Goal: Task Accomplishment & Management: Use online tool/utility

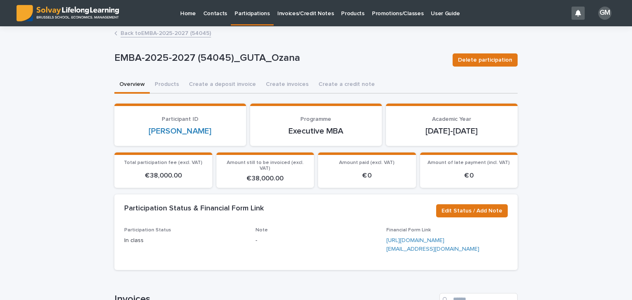
click at [380, 15] on p "Promotions/Classes" at bounding box center [397, 8] width 51 height 17
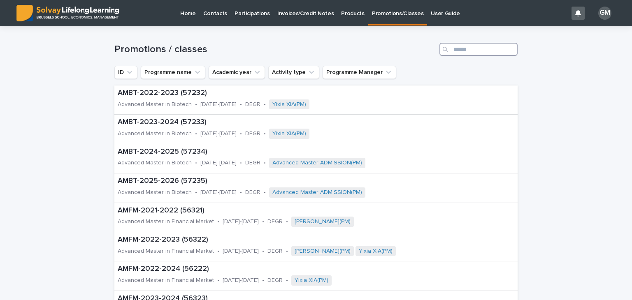
click at [465, 51] on input "Search" at bounding box center [478, 49] width 78 height 13
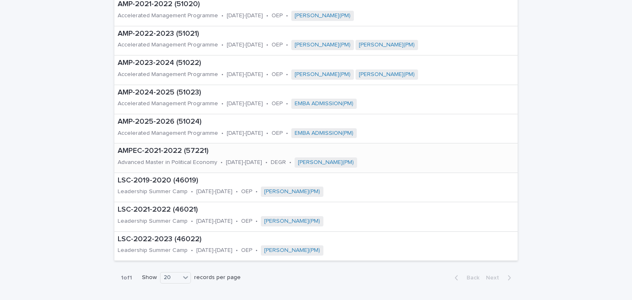
scroll to position [116, 0]
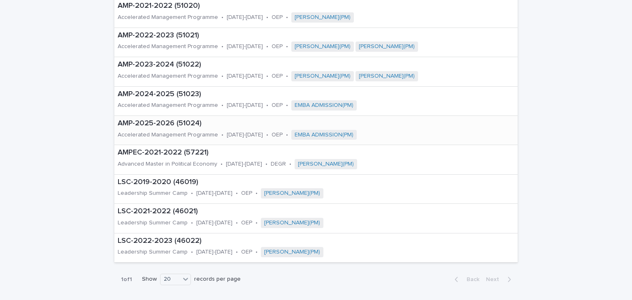
type input "***"
click at [163, 132] on p "Accelerated Management Programme" at bounding box center [168, 135] width 100 height 7
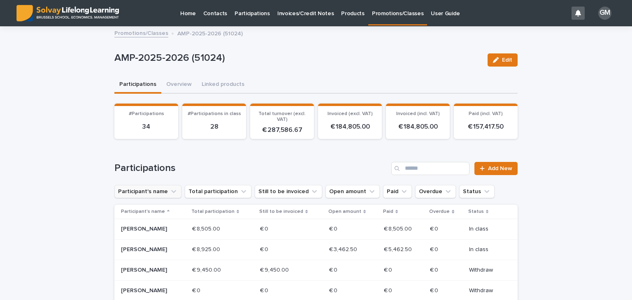
drag, startPoint x: 180, startPoint y: 201, endPoint x: 116, endPoint y: 188, distance: 65.5
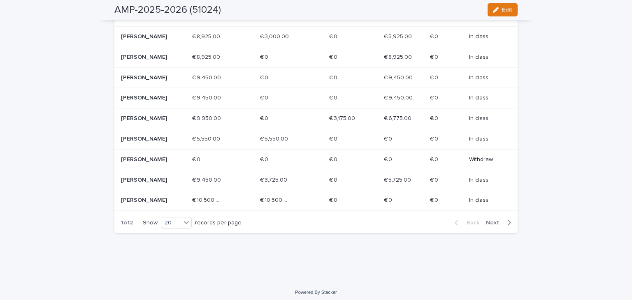
scroll to position [419, 0]
click at [213, 203] on p "€ 10,500.00" at bounding box center [207, 199] width 31 height 9
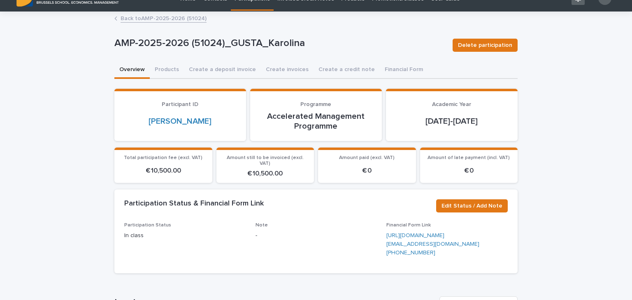
scroll to position [14, 0]
click at [294, 178] on div "Loading... Saving… Total participation fee (excl. VAT) € 10,500.00 Amount still…" at bounding box center [315, 169] width 403 height 42
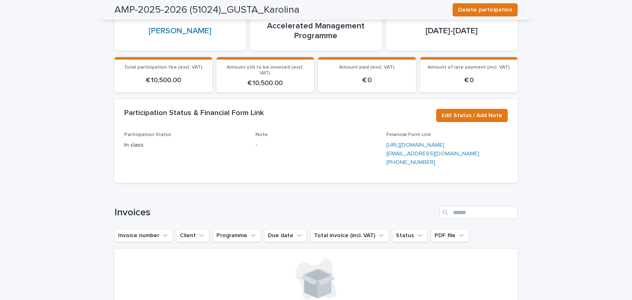
scroll to position [0, 0]
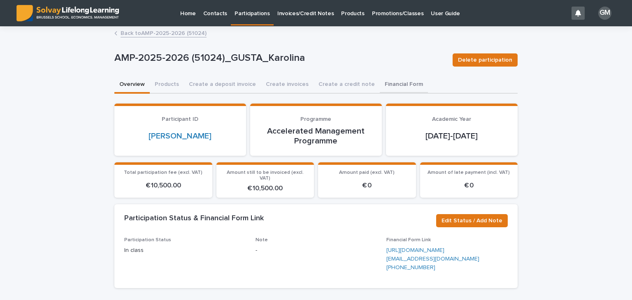
click at [386, 80] on button "Financial Form" at bounding box center [404, 84] width 48 height 17
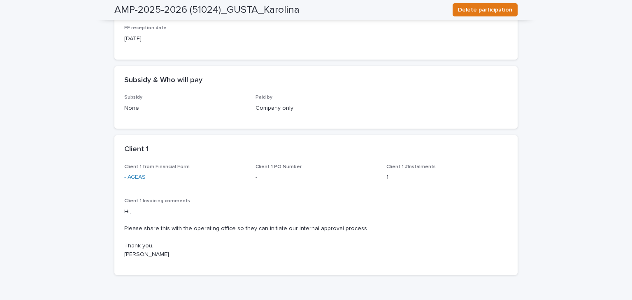
scroll to position [115, 0]
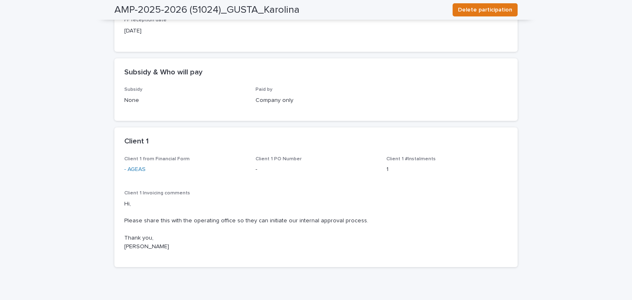
click at [160, 220] on p "Hi, Please share this with the operating office so they can initiate our intern…" at bounding box center [315, 225] width 383 height 51
click at [387, 209] on p "Hi, Please share this with the operating office so they can initiate our intern…" at bounding box center [315, 225] width 383 height 51
drag, startPoint x: 387, startPoint y: 209, endPoint x: 377, endPoint y: 209, distance: 9.9
click at [377, 209] on p "Hi, Please share this with the operating office so they can initiate our intern…" at bounding box center [315, 225] width 383 height 51
click at [214, 219] on p "Hi, Please share this with the operating office so they can initiate our intern…" at bounding box center [315, 225] width 383 height 51
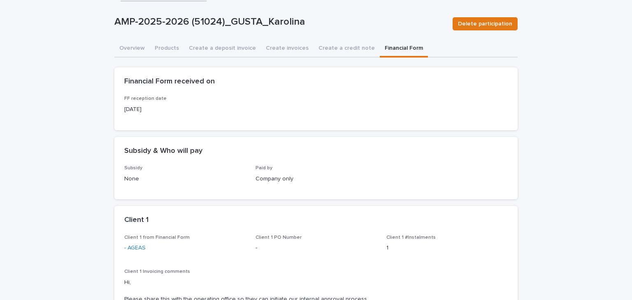
scroll to position [36, 0]
click at [273, 48] on button "Create invoices" at bounding box center [287, 49] width 53 height 17
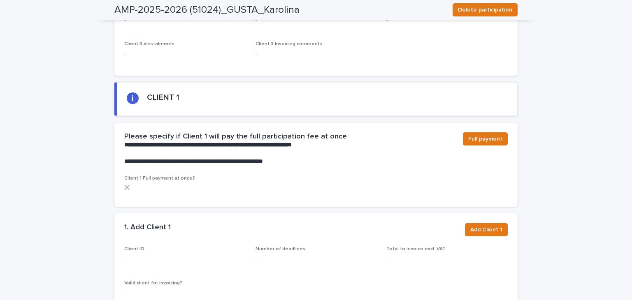
scroll to position [503, 0]
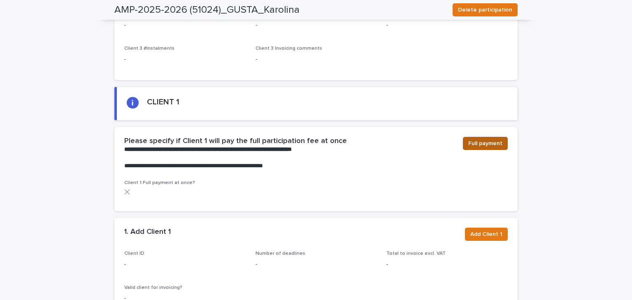
click at [482, 139] on span "Full payment" at bounding box center [485, 143] width 34 height 8
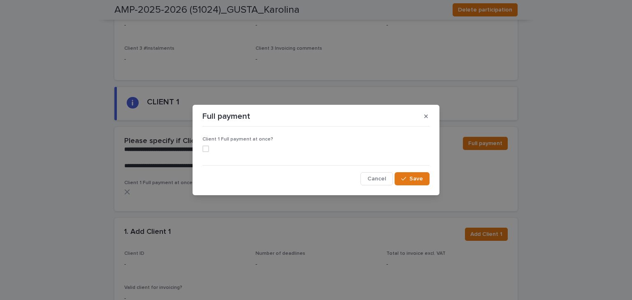
click at [205, 150] on span at bounding box center [205, 149] width 7 height 7
click at [410, 179] on span "Save" at bounding box center [416, 179] width 14 height 6
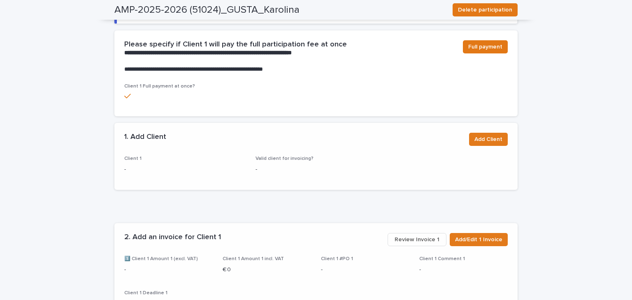
scroll to position [541, 0]
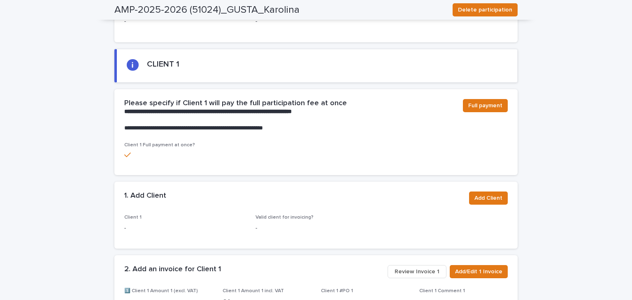
click at [484, 166] on div "Client 1 Full payment at once?" at bounding box center [315, 158] width 403 height 33
click at [486, 194] on span "Add Client" at bounding box center [488, 198] width 28 height 8
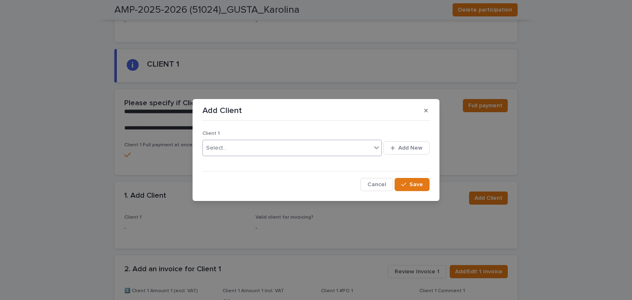
click at [343, 147] on div "Select..." at bounding box center [287, 148] width 168 height 14
type input "*****"
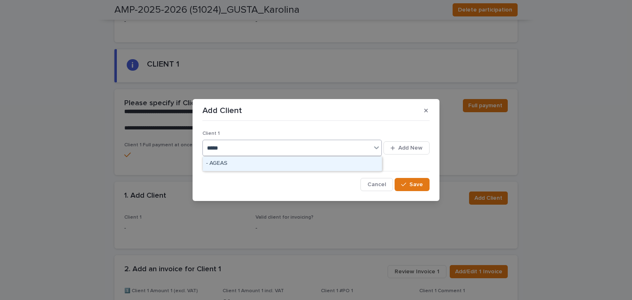
click at [270, 166] on div "- AGEAS" at bounding box center [292, 164] width 179 height 14
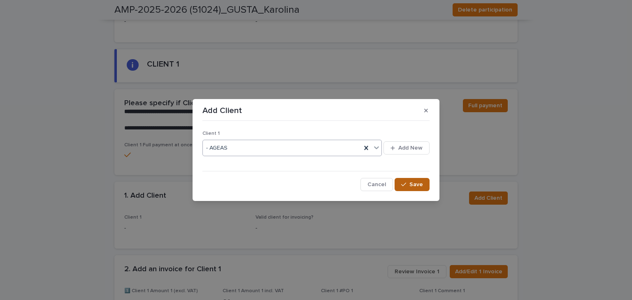
click at [415, 183] on span "Save" at bounding box center [416, 185] width 14 height 6
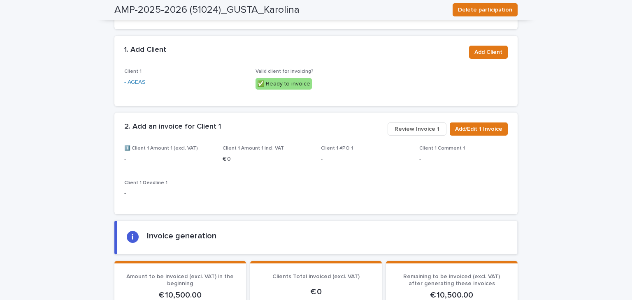
scroll to position [691, 0]
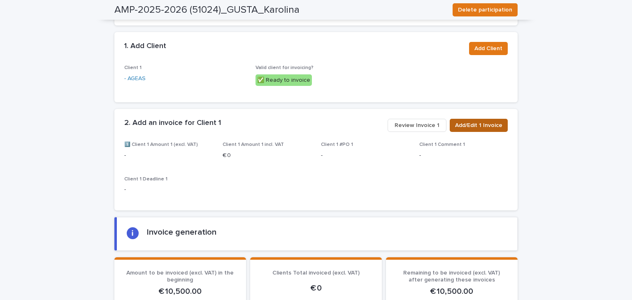
click at [472, 121] on span "Add/Edit 1 Invoice" at bounding box center [478, 125] width 47 height 8
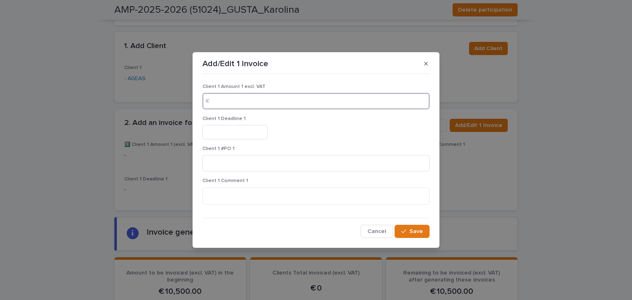
click at [304, 106] on input at bounding box center [315, 101] width 227 height 16
type input "*****"
click at [226, 132] on input "text" at bounding box center [234, 132] width 65 height 14
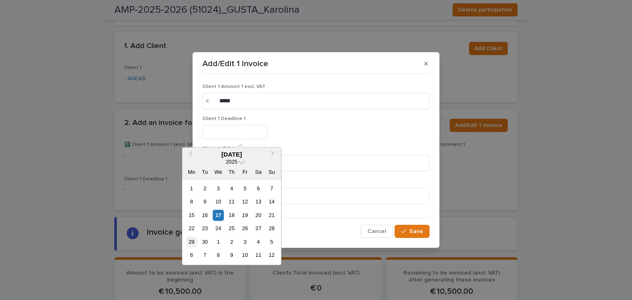
click at [191, 242] on div "29" at bounding box center [191, 241] width 11 height 11
type input "*********"
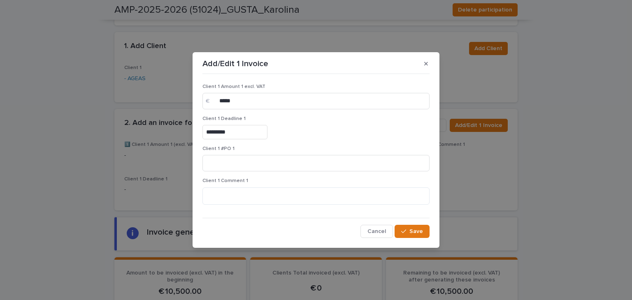
click at [218, 133] on input "*********" at bounding box center [234, 132] width 65 height 14
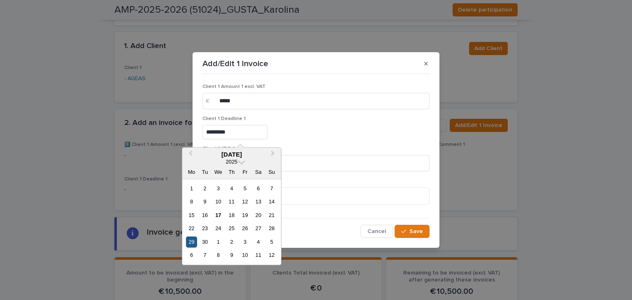
click at [193, 239] on div "29" at bounding box center [191, 241] width 11 height 11
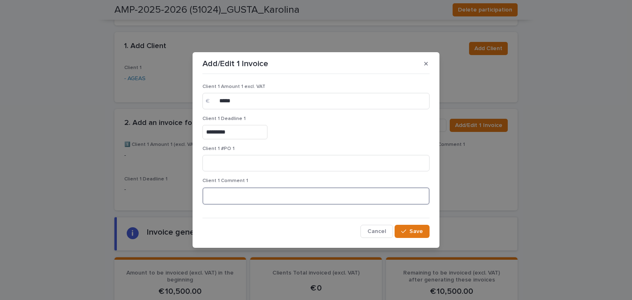
click at [221, 199] on textarea at bounding box center [315, 197] width 227 height 18
type textarea "**********"
click at [416, 229] on span "Save" at bounding box center [416, 232] width 14 height 6
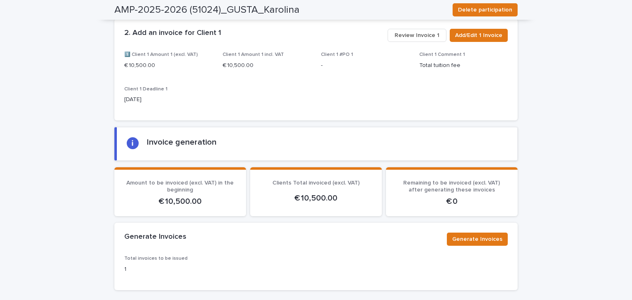
scroll to position [781, 0]
click at [482, 235] on span "Generate Invoices" at bounding box center [477, 239] width 50 height 8
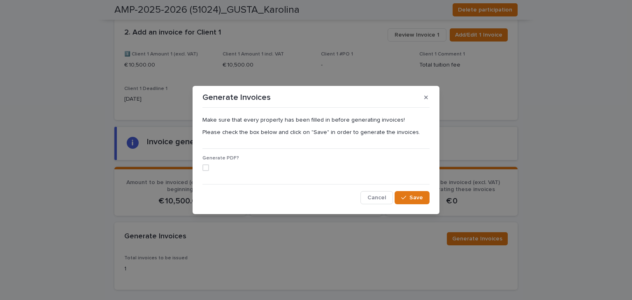
click at [205, 167] on span at bounding box center [205, 168] width 7 height 7
click at [412, 195] on span "Save" at bounding box center [416, 198] width 14 height 6
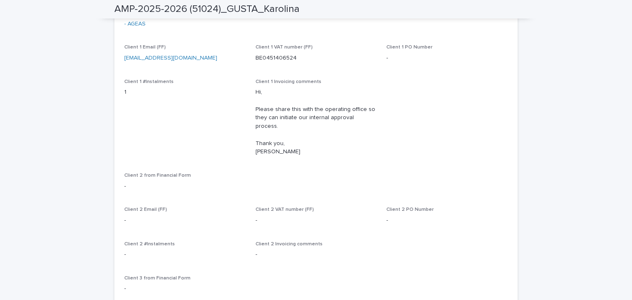
scroll to position [0, 0]
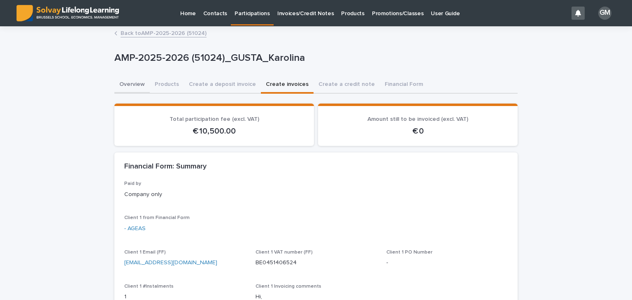
click at [136, 84] on button "Overview" at bounding box center [131, 84] width 35 height 17
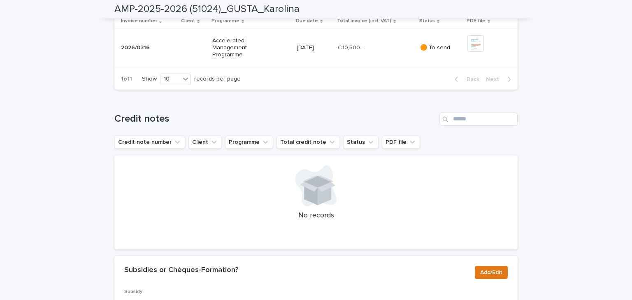
scroll to position [357, 0]
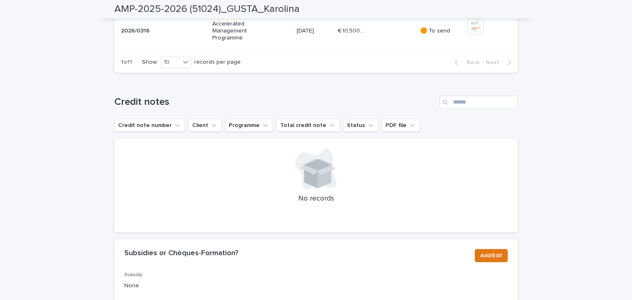
click at [378, 38] on div "€ 10,500.00 € 10,500.00" at bounding box center [376, 31] width 76 height 14
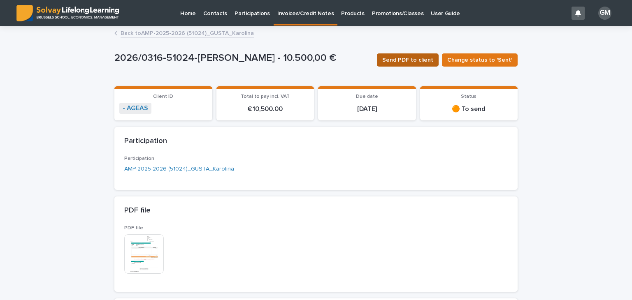
click at [404, 61] on span "Send PDF to client" at bounding box center [407, 60] width 51 height 8
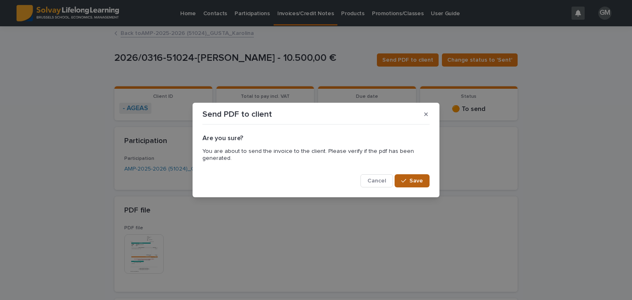
click at [401, 183] on button "Save" at bounding box center [411, 180] width 35 height 13
